Goal: Task Accomplishment & Management: Manage account settings

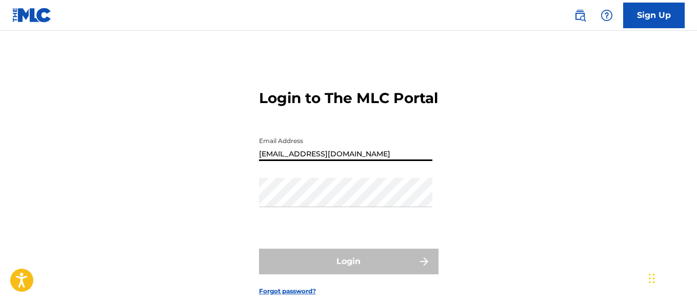
type input "[EMAIL_ADDRESS][DOMAIN_NAME]"
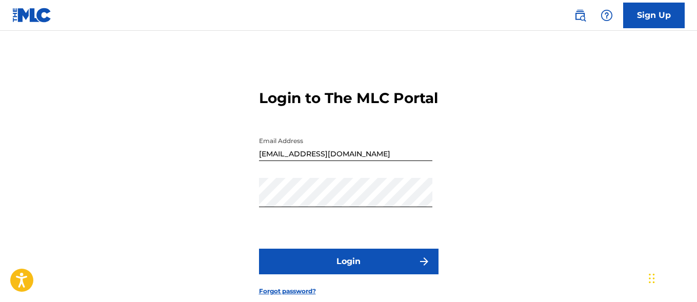
click at [348, 274] on button "Login" at bounding box center [348, 262] width 179 height 26
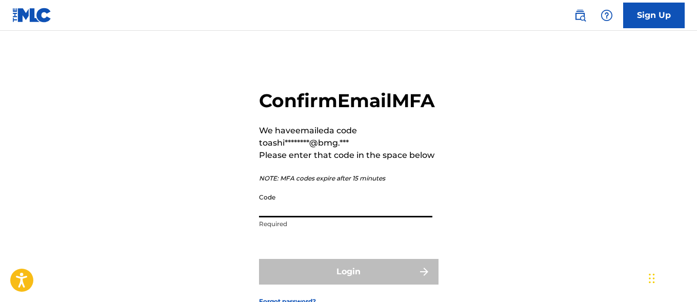
click at [299, 217] on input "Code" at bounding box center [345, 202] width 173 height 29
paste input "356811"
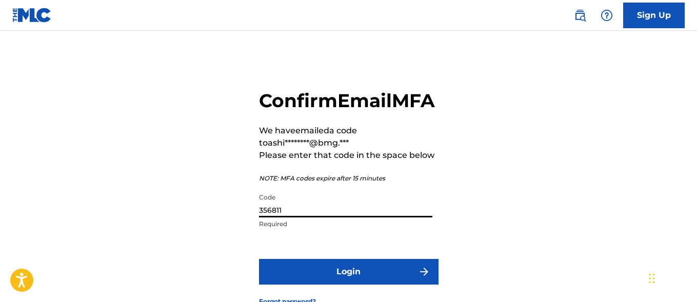
type input "356811"
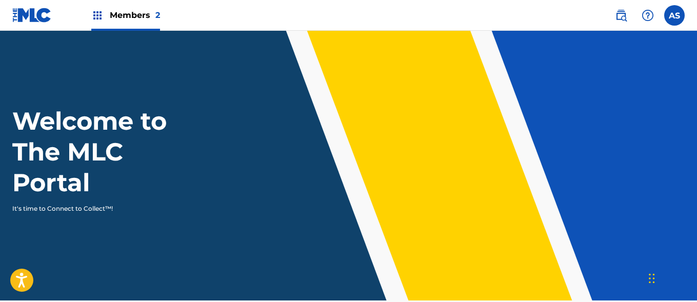
click at [97, 15] on img at bounding box center [97, 15] width 12 height 12
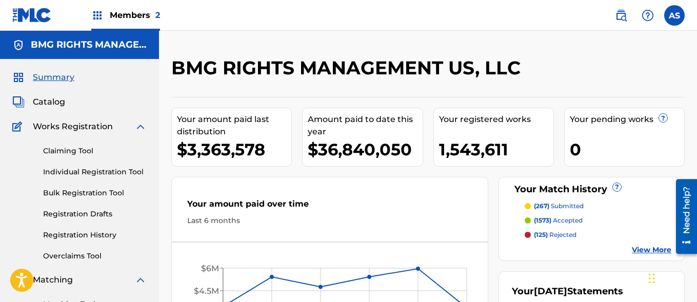
scroll to position [222, 0]
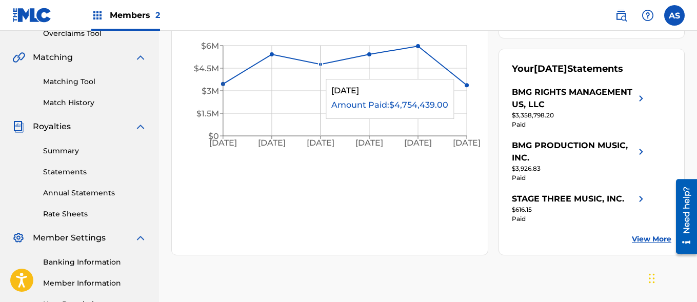
click at [95, 151] on link "Summary" at bounding box center [95, 151] width 104 height 11
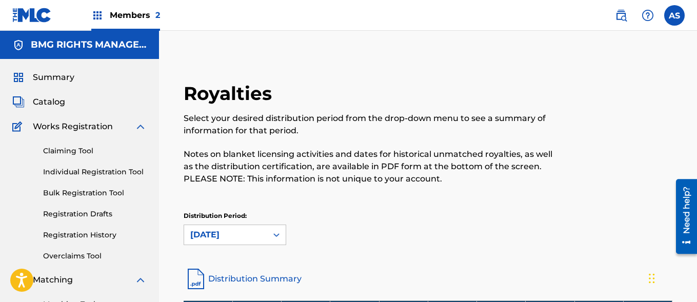
click at [97, 15] on img at bounding box center [97, 15] width 12 height 12
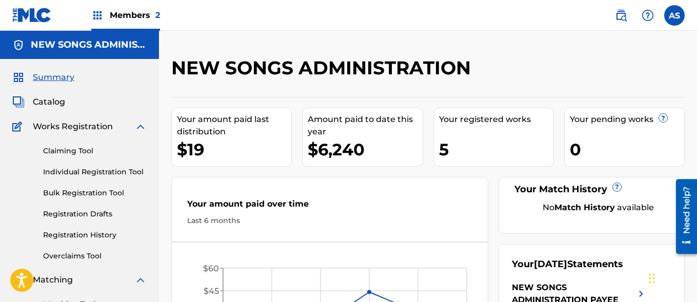
scroll to position [222, 0]
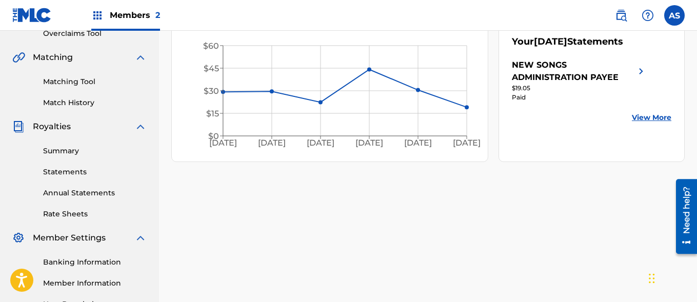
click at [95, 151] on link "Summary" at bounding box center [95, 151] width 104 height 11
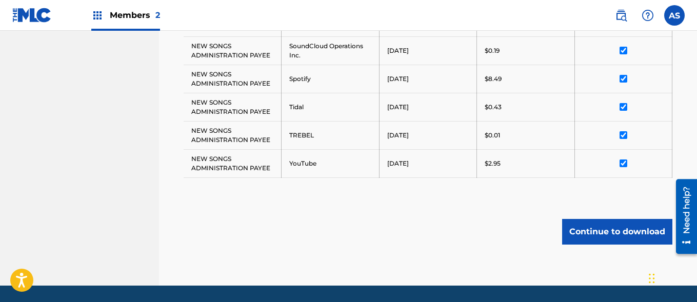
scroll to position [732, 0]
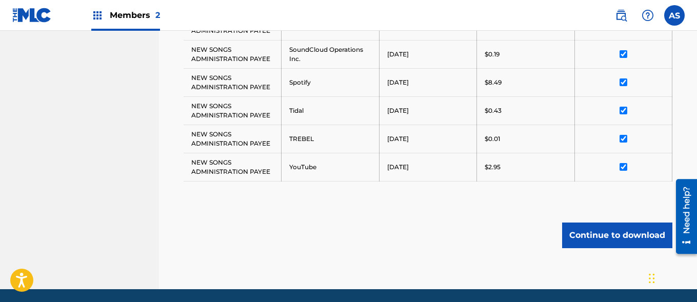
click at [100, 17] on img at bounding box center [97, 15] width 12 height 12
